Goal: Task Accomplishment & Management: Manage account settings

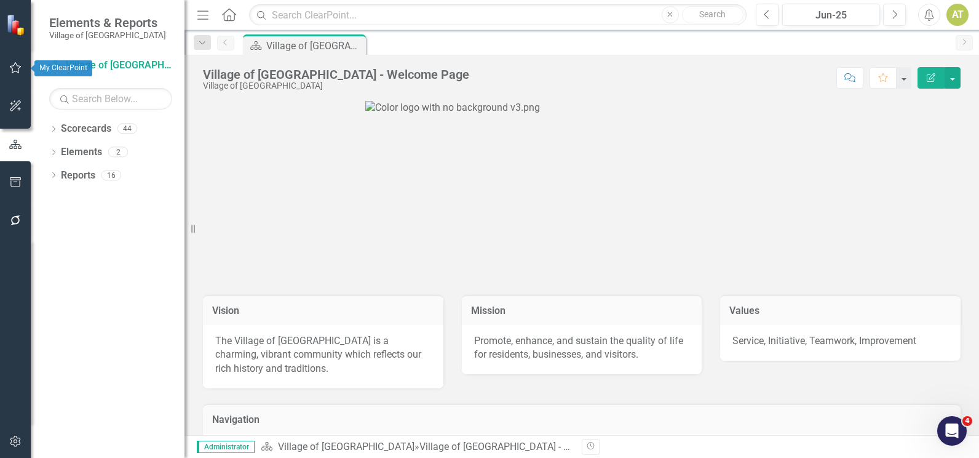
click at [19, 77] on button "button" at bounding box center [16, 68] width 28 height 26
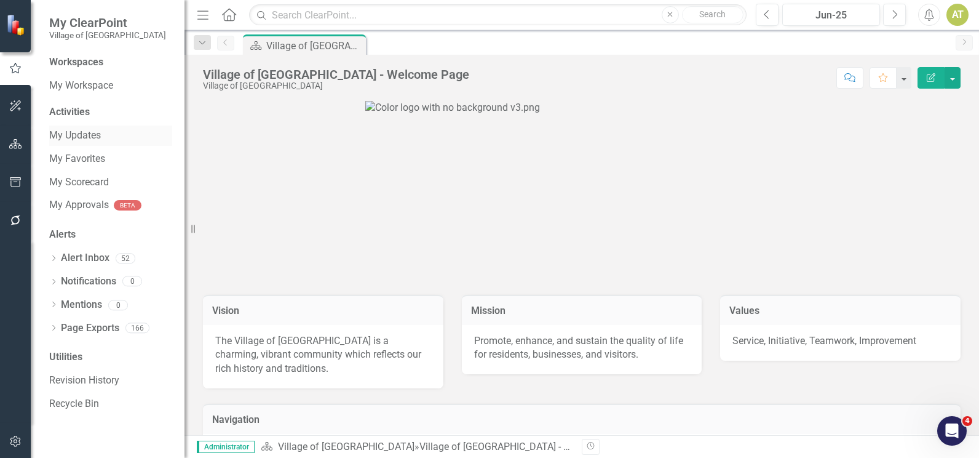
click at [84, 127] on div "My Updates" at bounding box center [110, 135] width 123 height 20
click at [81, 133] on link "My Updates" at bounding box center [110, 136] width 123 height 14
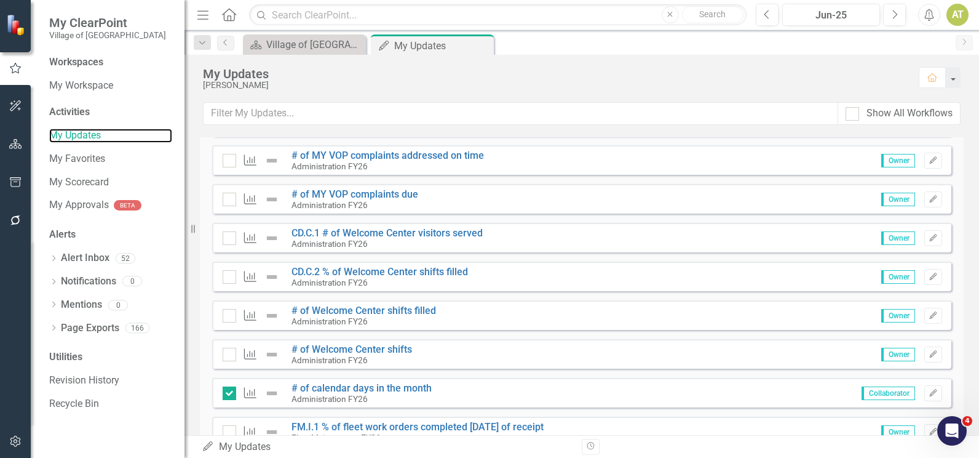
scroll to position [308, 0]
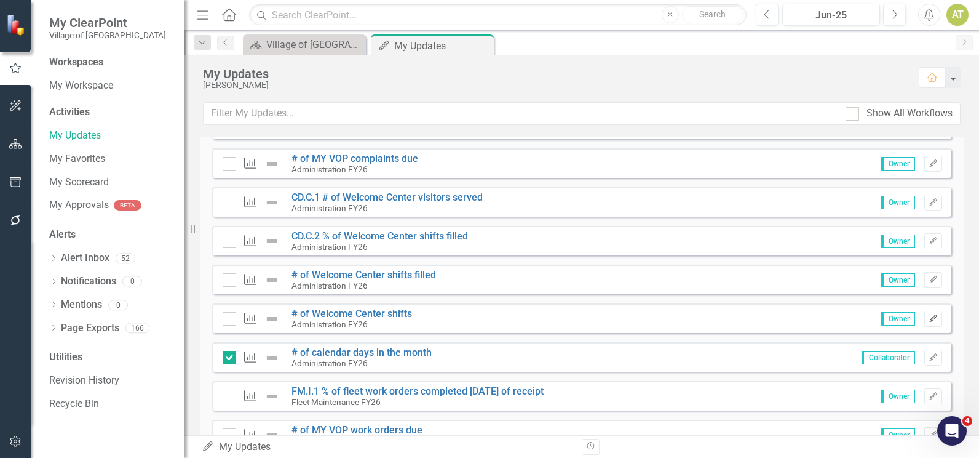
click at [929, 318] on icon "Edit" at bounding box center [933, 318] width 9 height 7
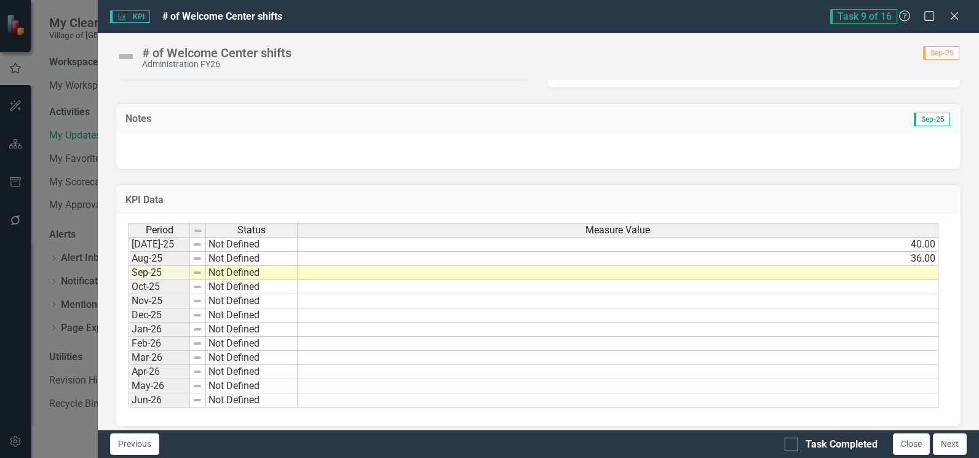
scroll to position [317, 0]
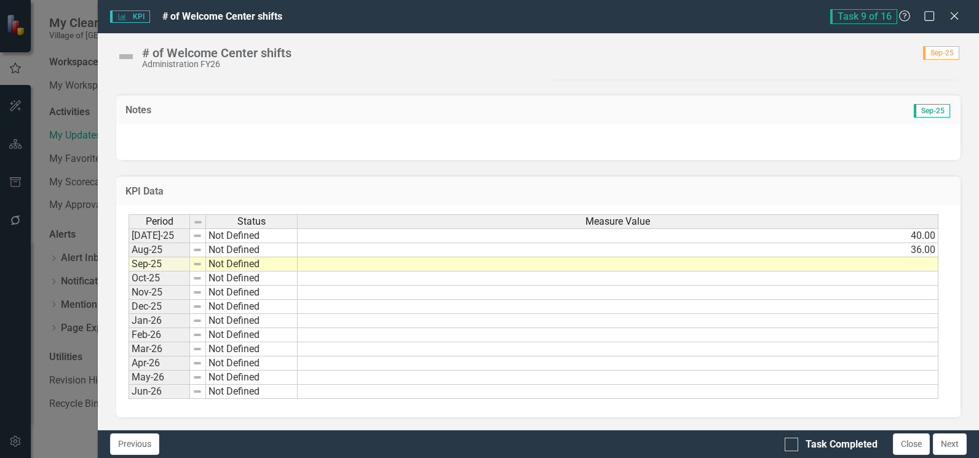
click at [905, 267] on td at bounding box center [618, 264] width 641 height 14
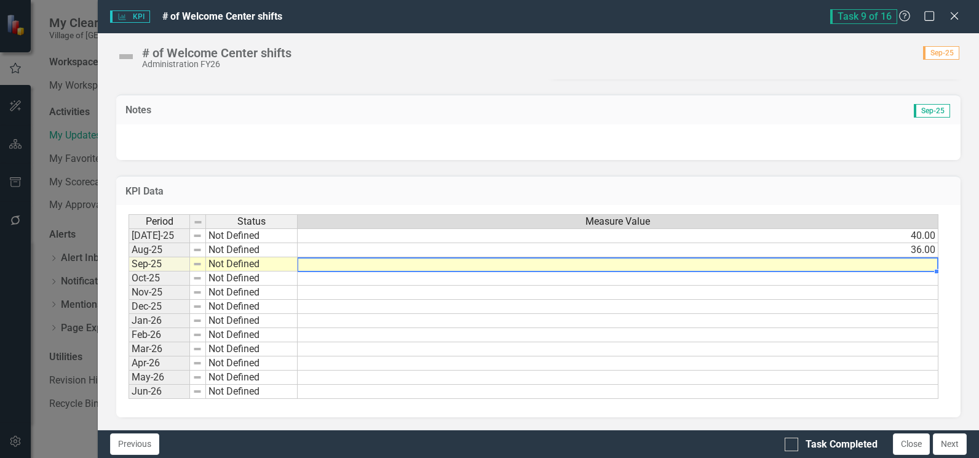
click at [905, 267] on td at bounding box center [618, 264] width 641 height 14
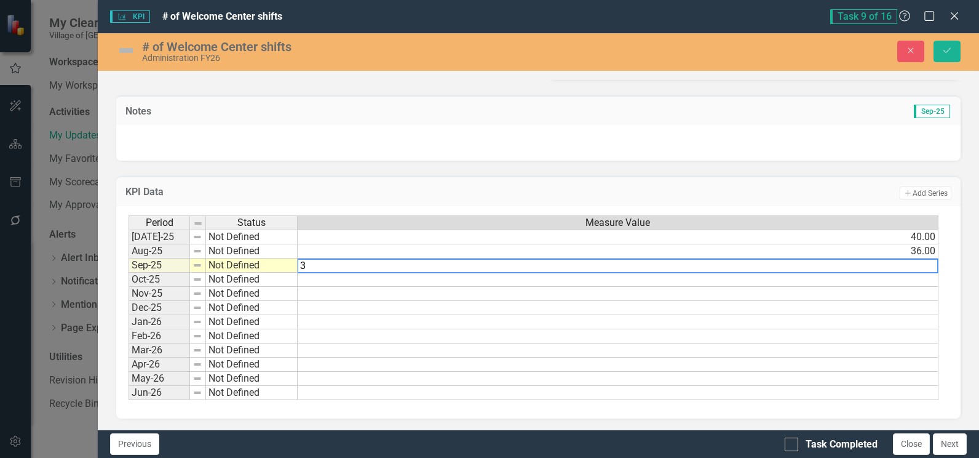
type textarea "32"
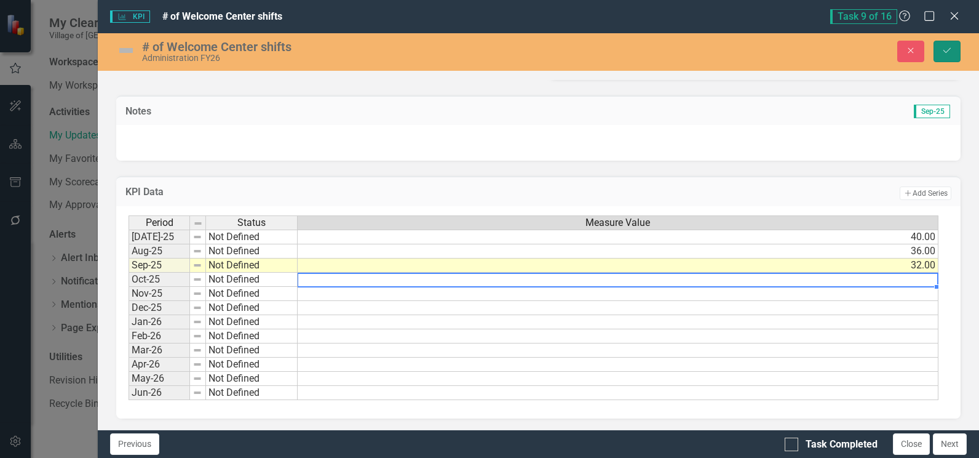
click at [951, 46] on icon "Save" at bounding box center [947, 50] width 11 height 9
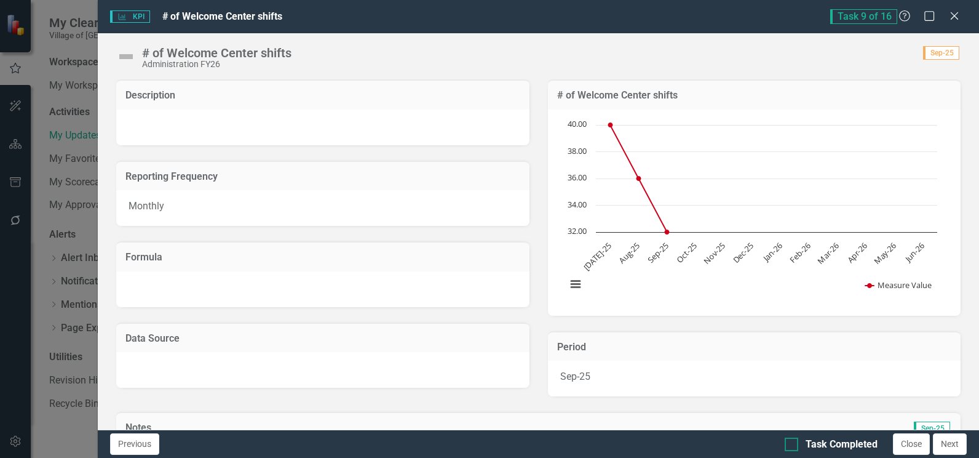
click at [790, 447] on div at bounding box center [792, 444] width 14 height 14
click at [790, 445] on input "Task Completed" at bounding box center [789, 441] width 8 height 8
checkbox input "true"
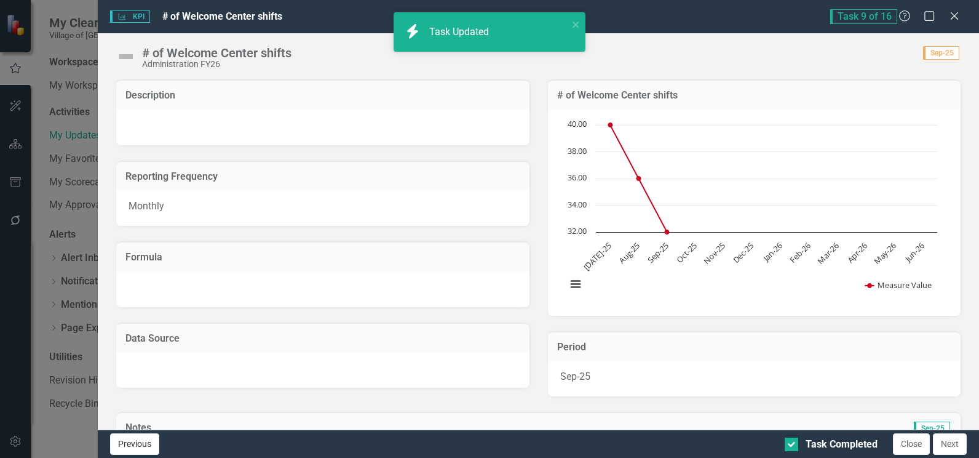
click at [135, 445] on button "Previous" at bounding box center [134, 444] width 49 height 22
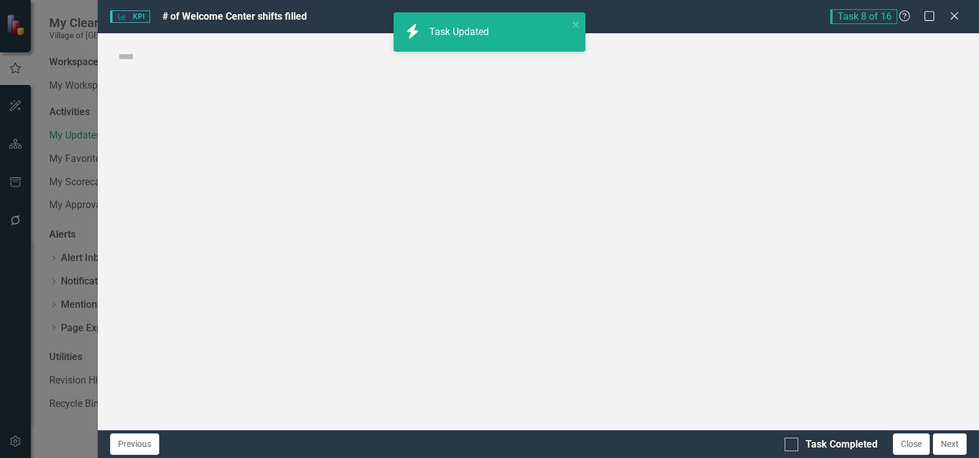
checkbox input "true"
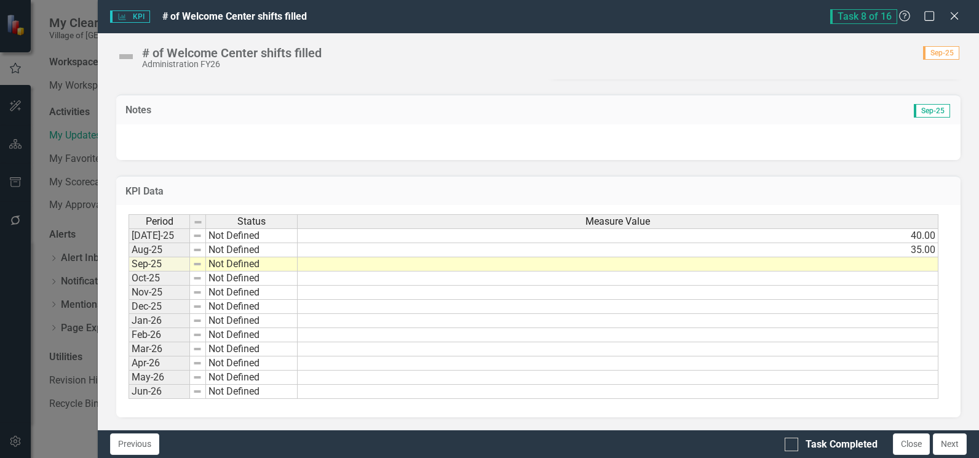
click at [129, 258] on div "Period Status Measure Value [DATE]-25 Not Defined 40.00 Aug-25 Not Defined 35.0…" at bounding box center [129, 306] width 0 height 185
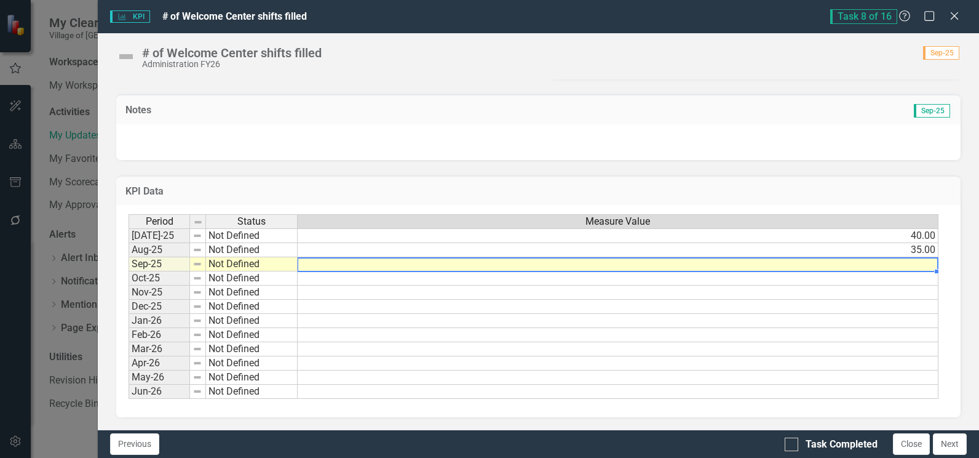
click at [831, 261] on td at bounding box center [618, 264] width 641 height 14
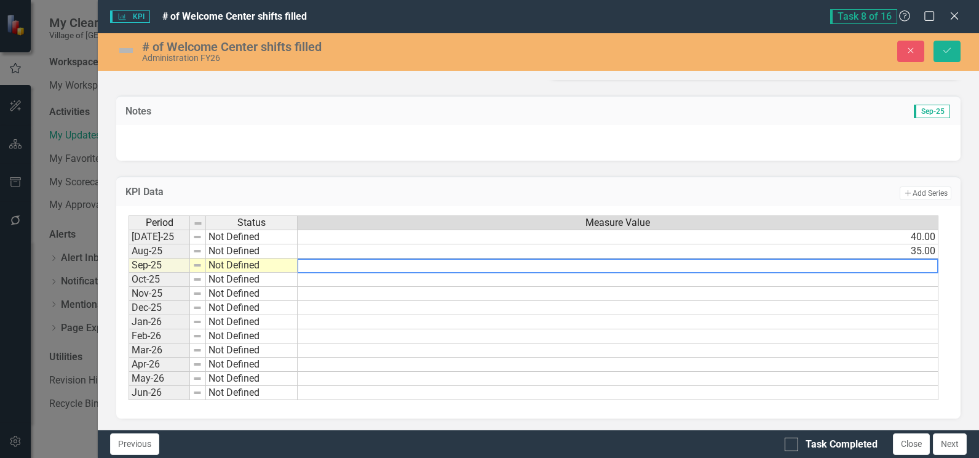
click at [831, 261] on textarea at bounding box center [617, 265] width 641 height 15
type textarea "32"
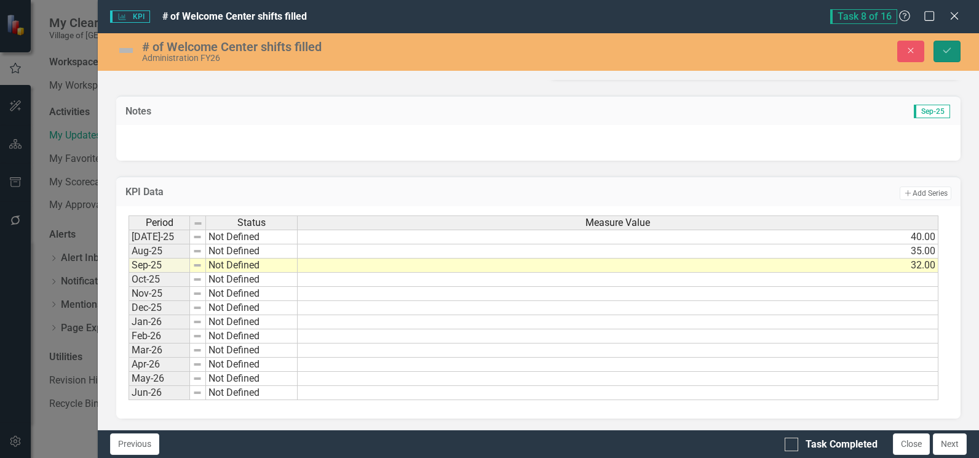
click at [940, 49] on button "Save" at bounding box center [947, 52] width 27 height 22
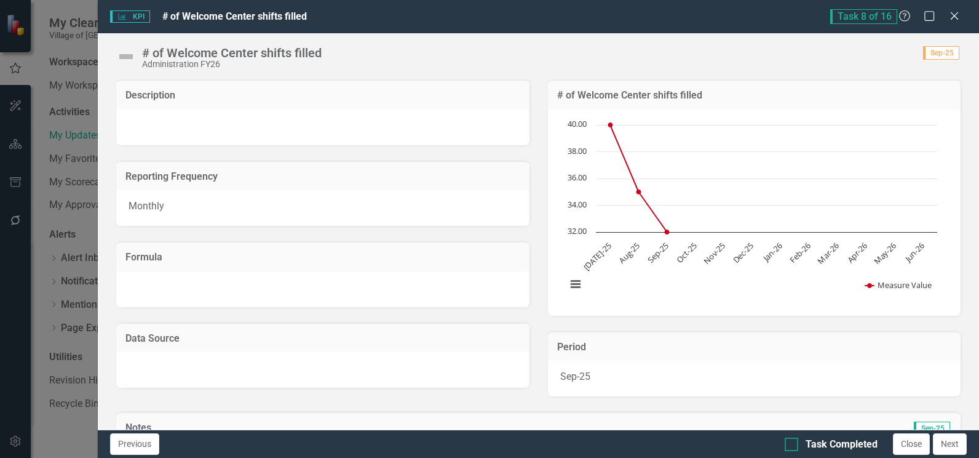
click at [788, 442] on input "Task Completed" at bounding box center [789, 441] width 8 height 8
checkbox input "true"
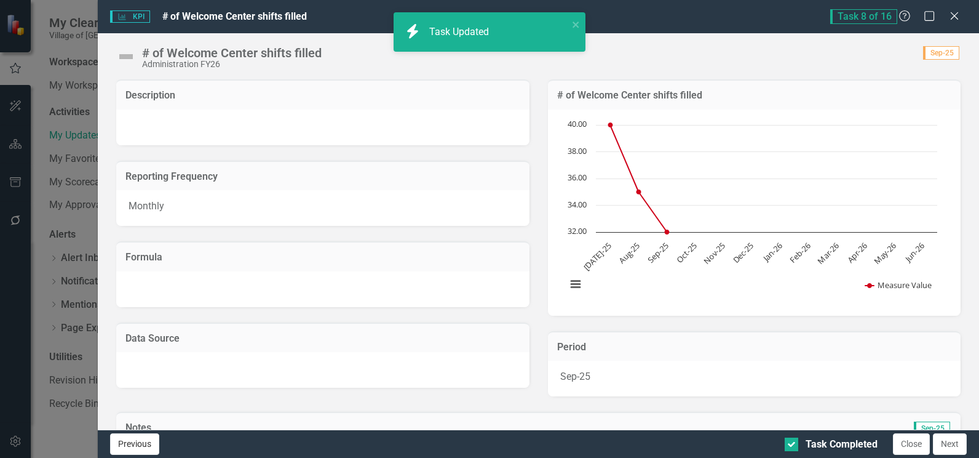
click at [124, 442] on button "Previous" at bounding box center [134, 444] width 49 height 22
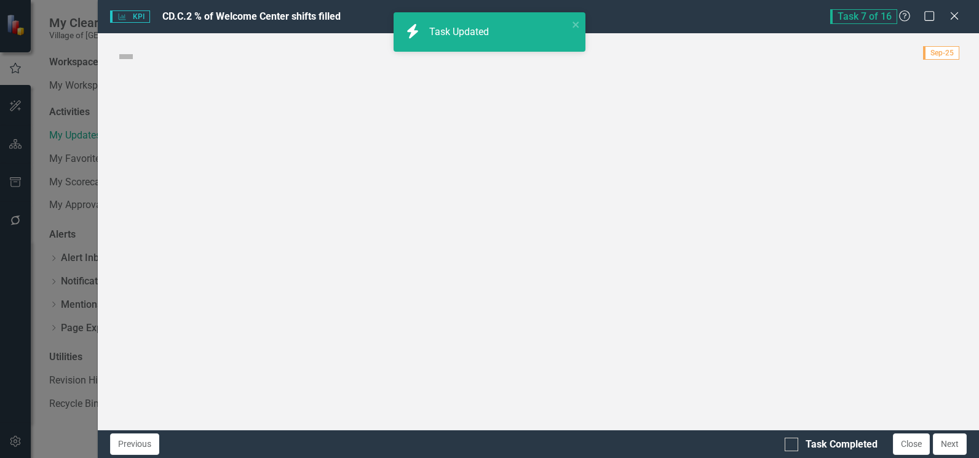
checkbox input "true"
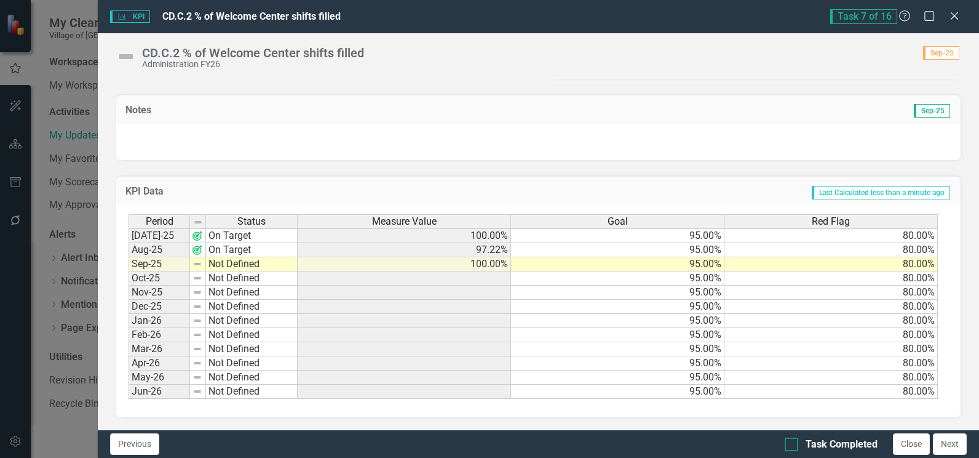
click at [789, 442] on input "Task Completed" at bounding box center [789, 441] width 8 height 8
checkbox input "true"
click at [916, 448] on button "Close" at bounding box center [911, 444] width 37 height 22
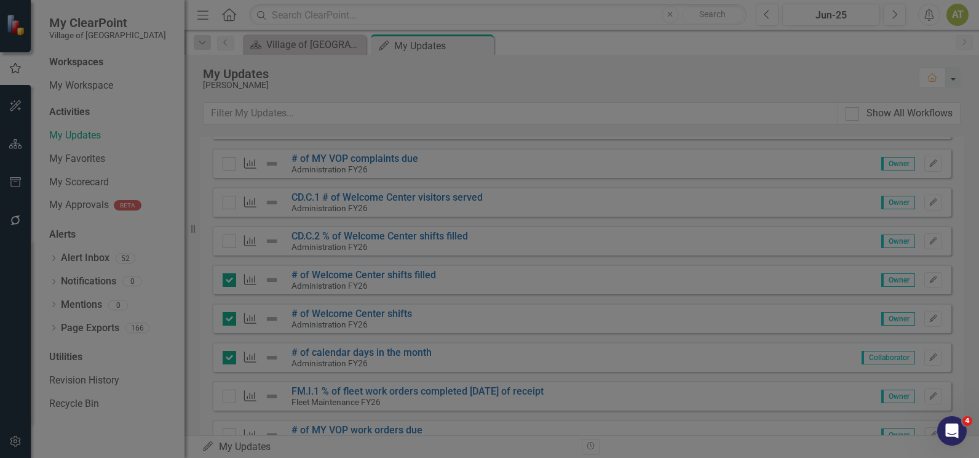
checkbox input "true"
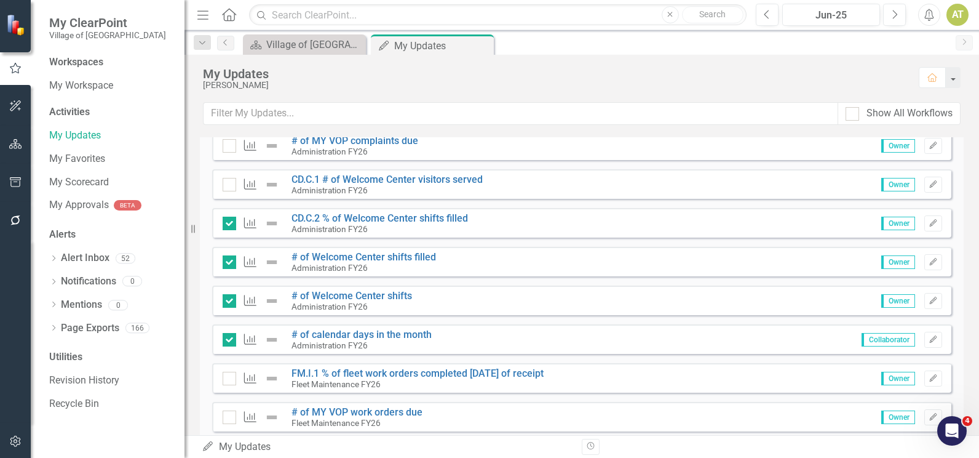
scroll to position [308, 0]
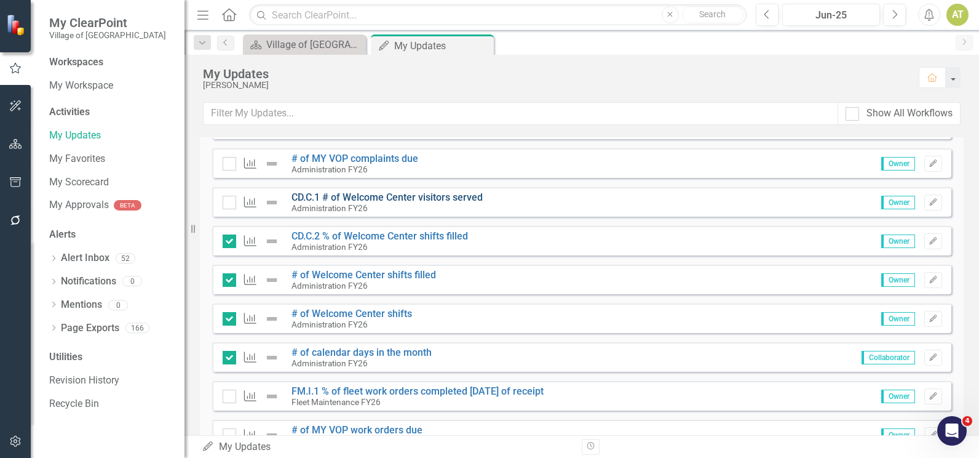
click at [368, 194] on link "CD.C.1 # of Welcome Center visitors served" at bounding box center [387, 197] width 191 height 12
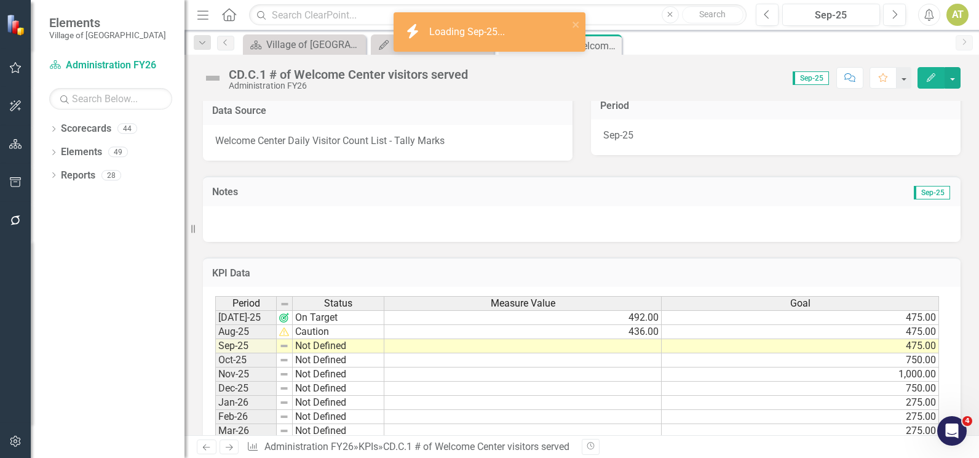
scroll to position [277, 0]
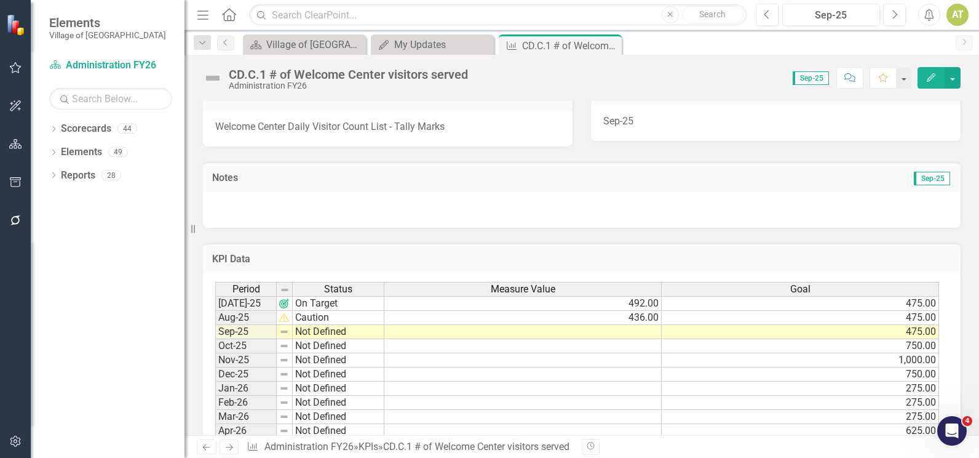
click at [629, 330] on td at bounding box center [522, 332] width 277 height 14
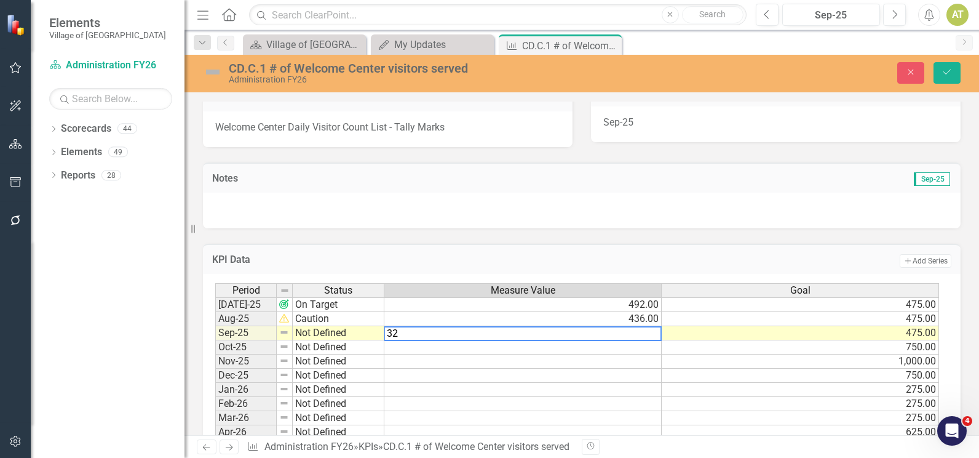
type textarea "323"
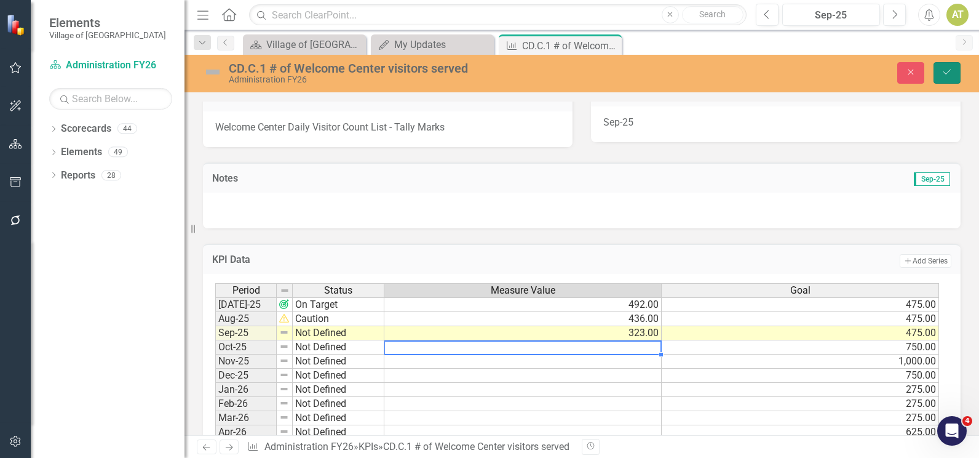
click at [947, 74] on icon "Save" at bounding box center [947, 72] width 11 height 9
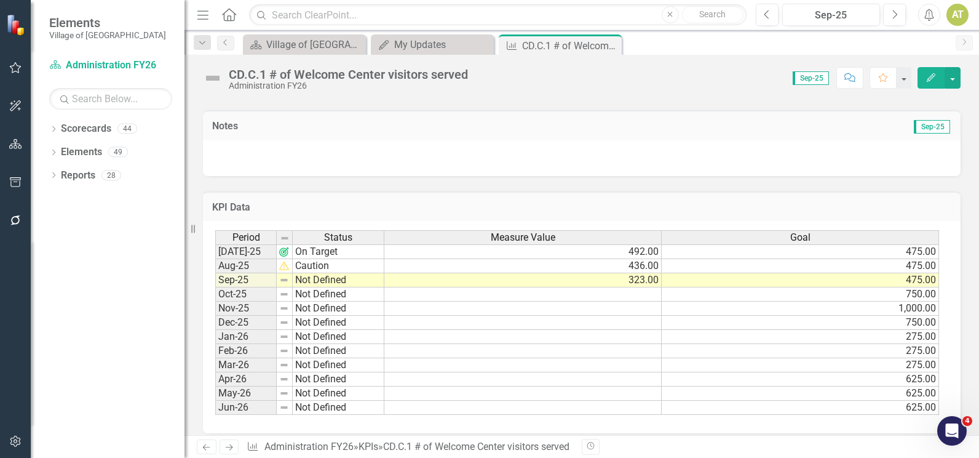
scroll to position [339, 0]
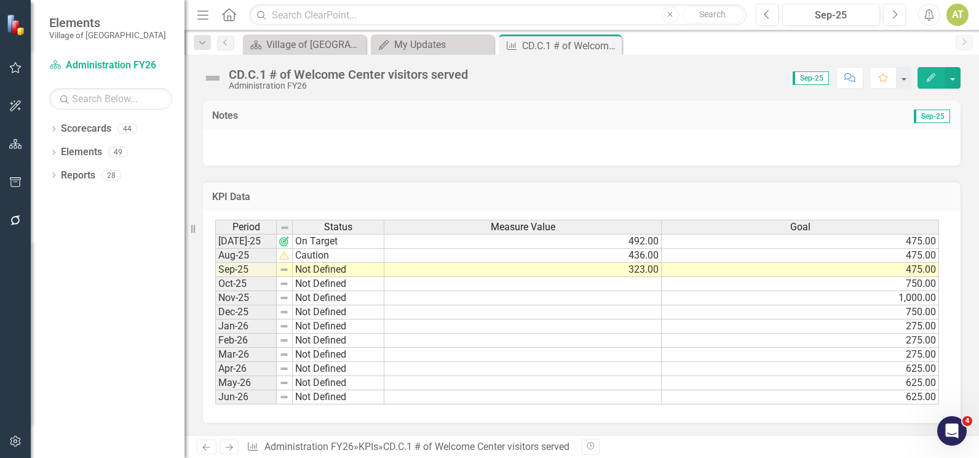
click at [370, 274] on td "Not Defined" at bounding box center [339, 270] width 92 height 14
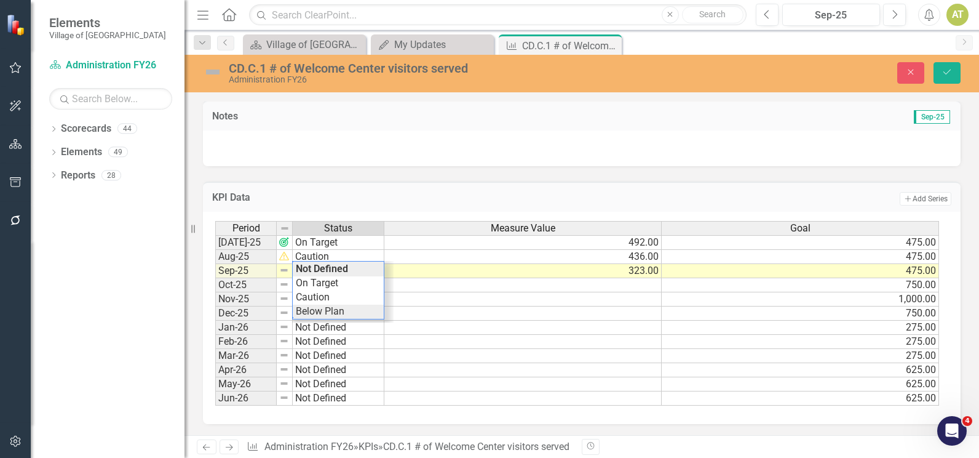
type textarea "Below Plan"
click at [360, 311] on div "Period Status Measure Value Goal [DATE]-25 On Target 492.00 475.00 Aug-25 Cauti…" at bounding box center [577, 313] width 724 height 185
click at [954, 73] on button "Save" at bounding box center [947, 73] width 27 height 22
